Goal: Information Seeking & Learning: Learn about a topic

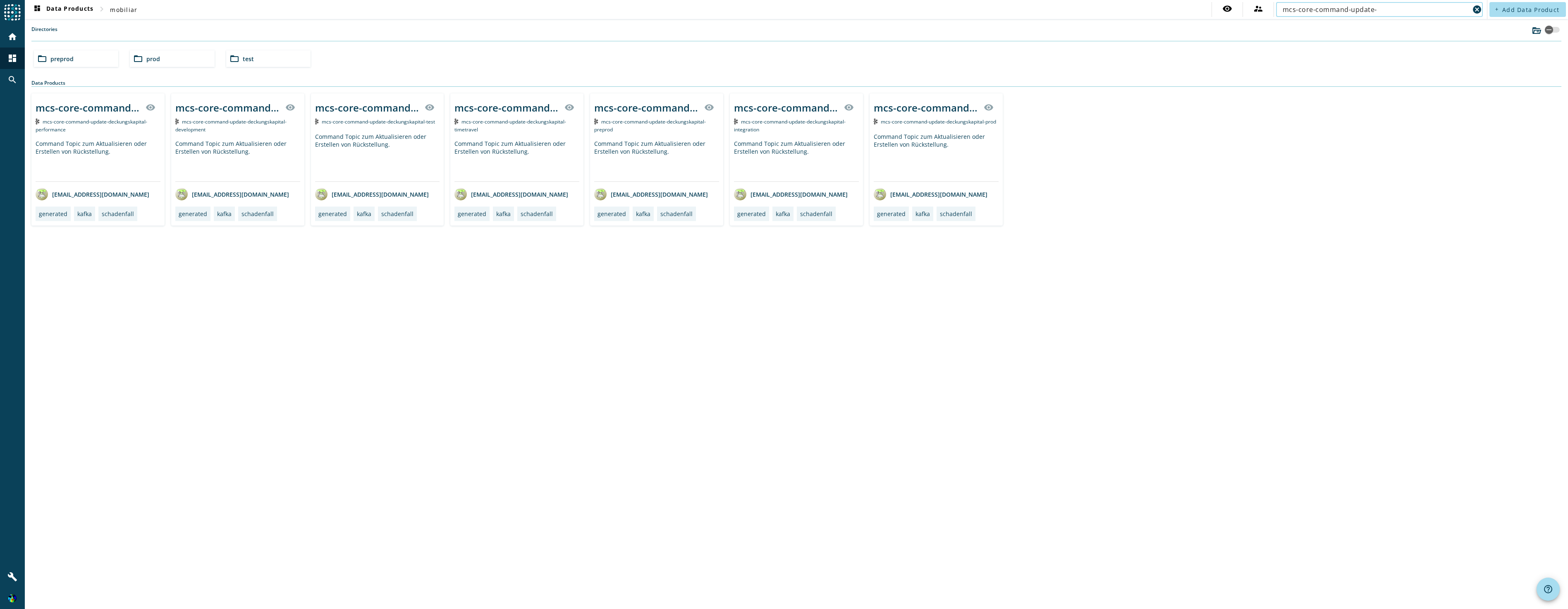
type input "mcs-core-command-update-"
click at [165, 60] on div "folder_open prod" at bounding box center [172, 58] width 85 height 16
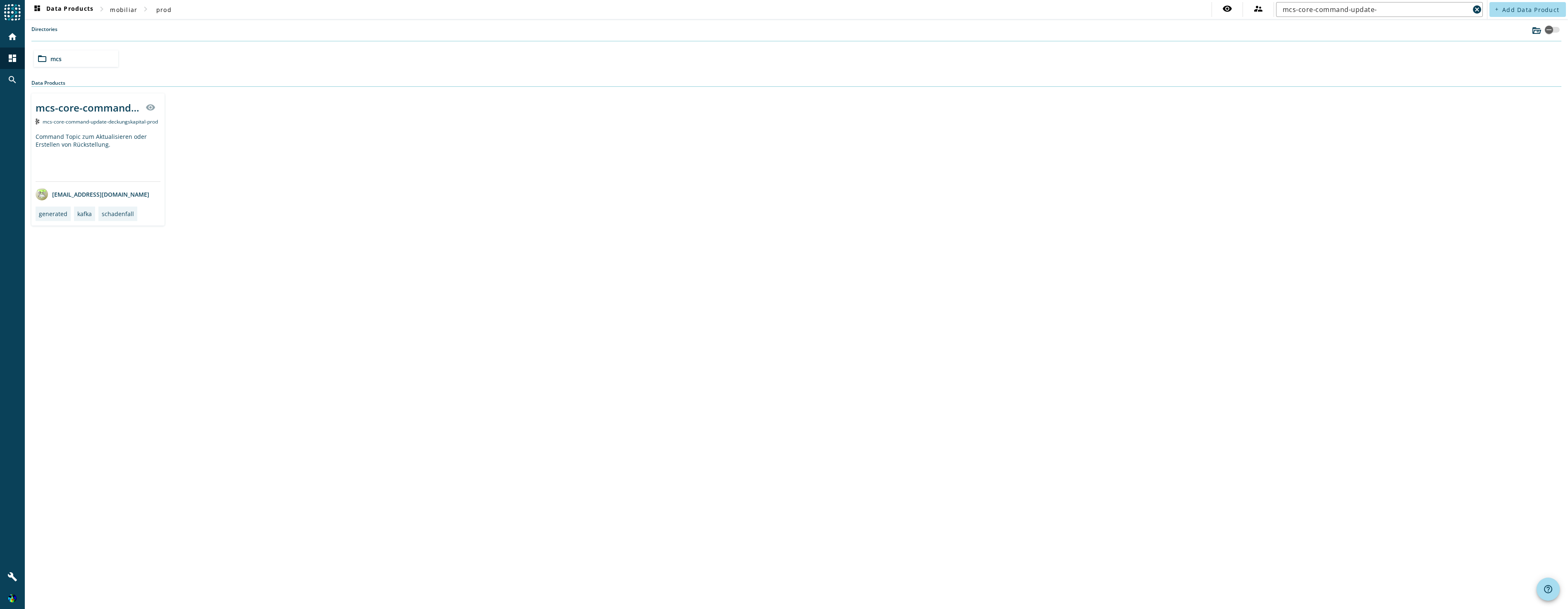
click at [103, 146] on div "Command Topic zum Aktualisieren oder Erstellen von Rückstellung." at bounding box center [97, 157] width 125 height 49
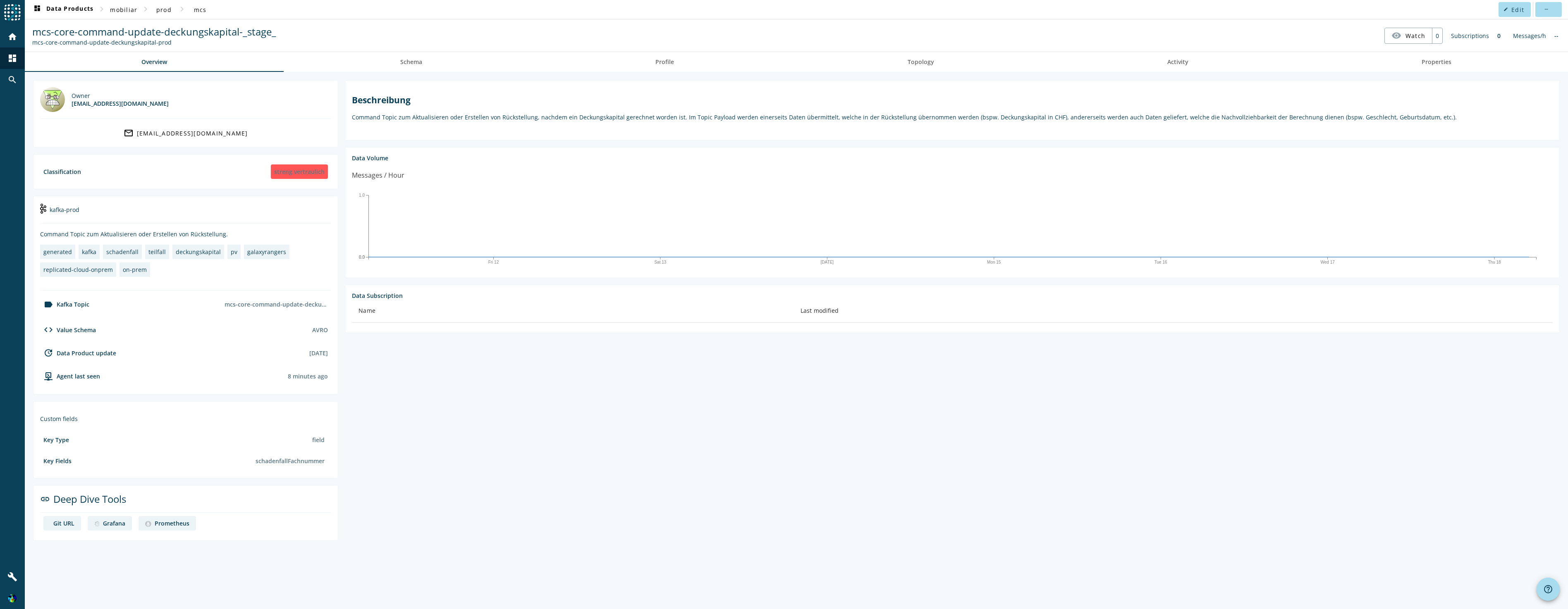
click at [1418, 559] on div "Owner [EMAIL_ADDRESS][DOMAIN_NAME] mail_outline [EMAIL_ADDRESS][DOMAIN_NAME] Cl…" at bounding box center [796, 340] width 1543 height 537
click at [411, 64] on span "Schema" at bounding box center [411, 62] width 22 height 6
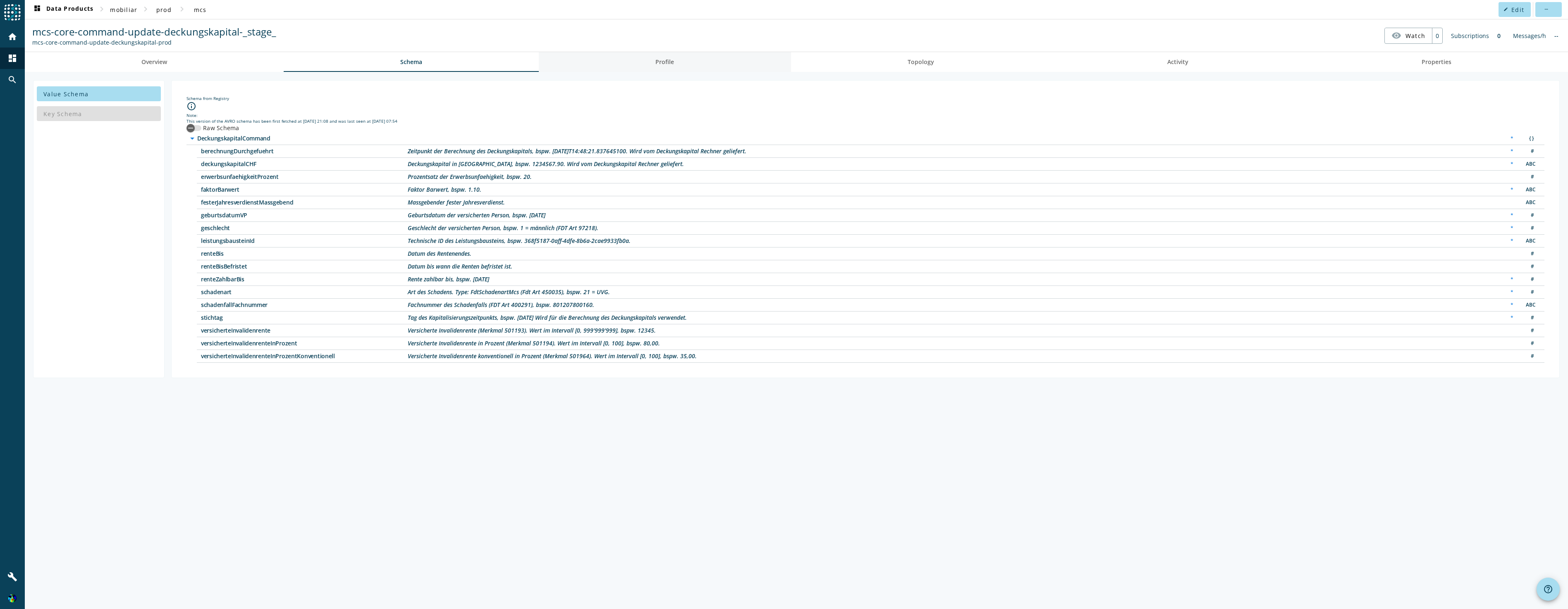
click at [668, 69] on span "Profile" at bounding box center [665, 62] width 19 height 20
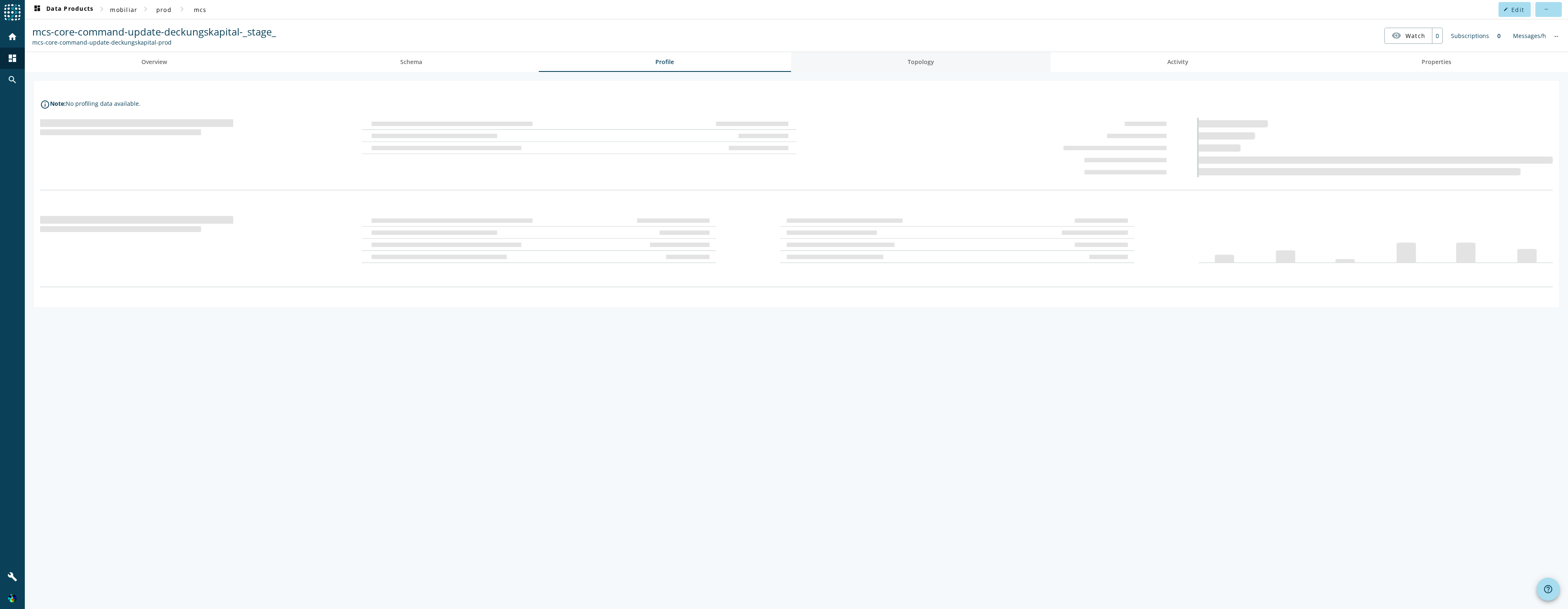
click at [923, 59] on span "Topology" at bounding box center [920, 62] width 26 height 6
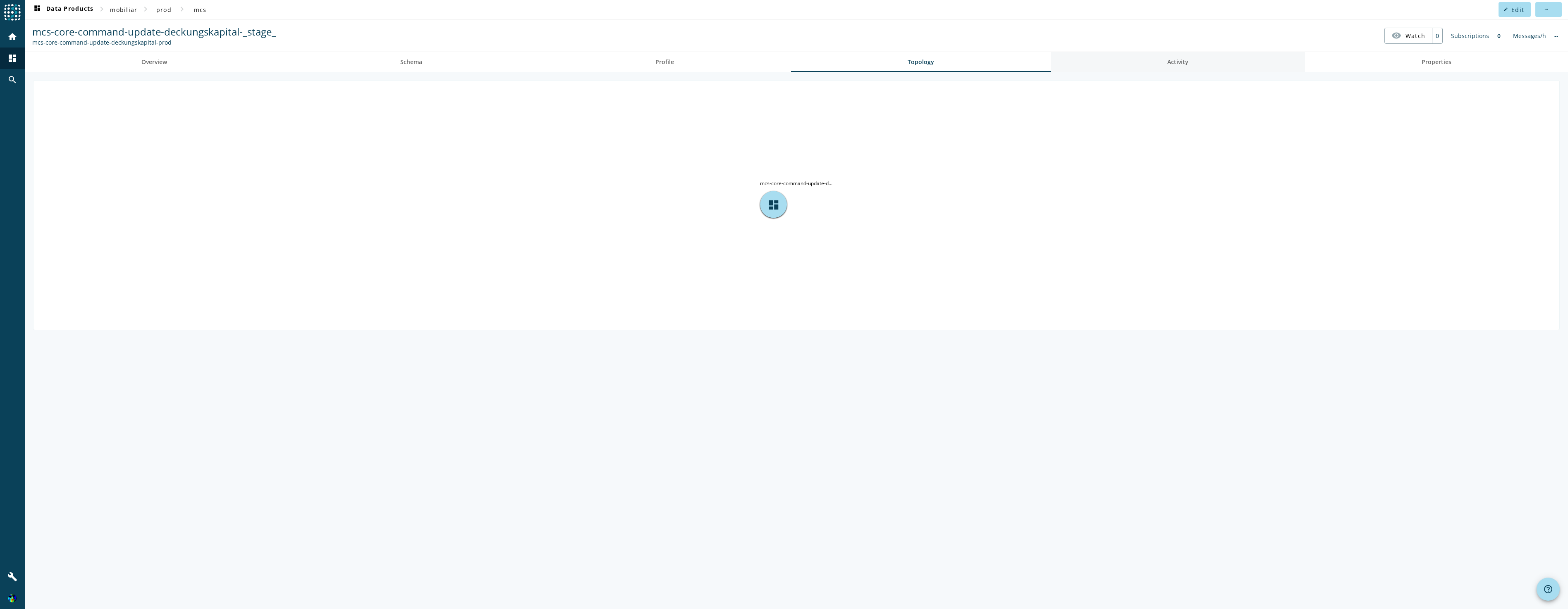
click at [1163, 58] on link "Activity" at bounding box center [1178, 62] width 254 height 20
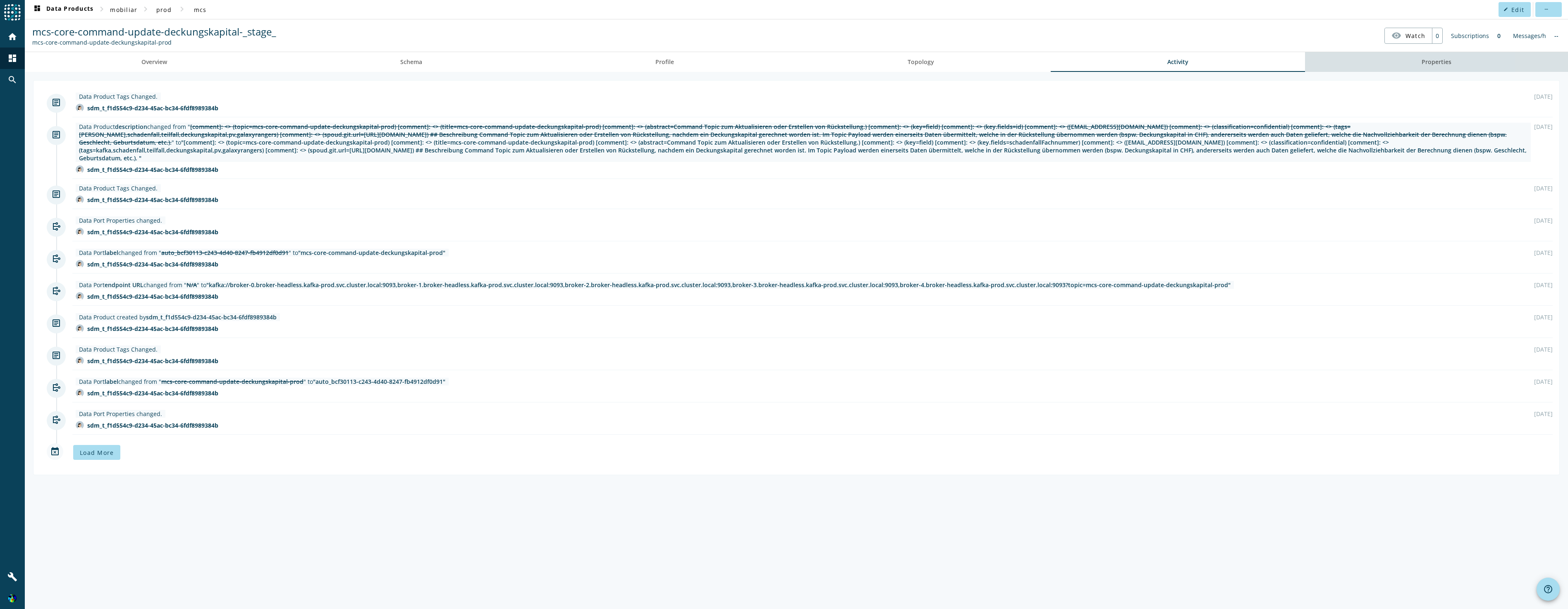
click at [1461, 60] on link "Properties" at bounding box center [1437, 62] width 263 height 20
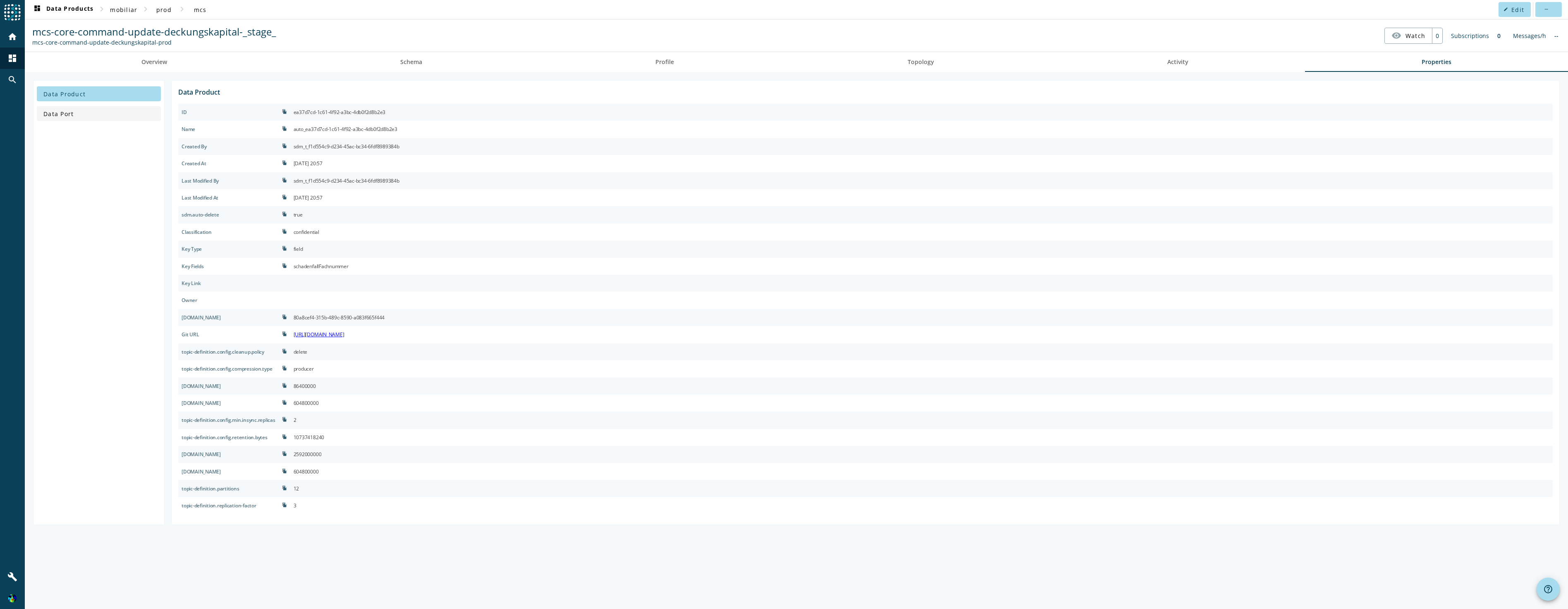
click at [46, 116] on span "Data Port" at bounding box center [58, 114] width 30 height 8
